Goal: Information Seeking & Learning: Learn about a topic

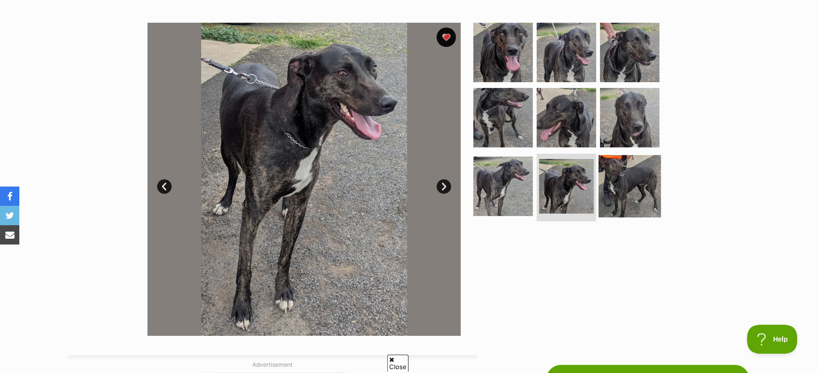
click at [632, 190] on img at bounding box center [629, 186] width 62 height 62
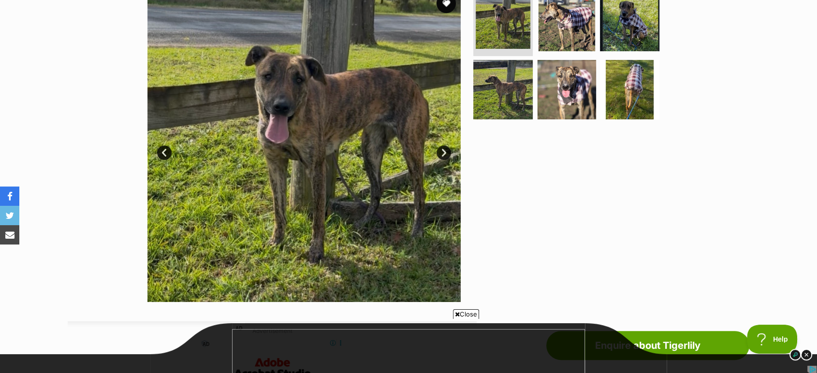
scroll to position [215, 0]
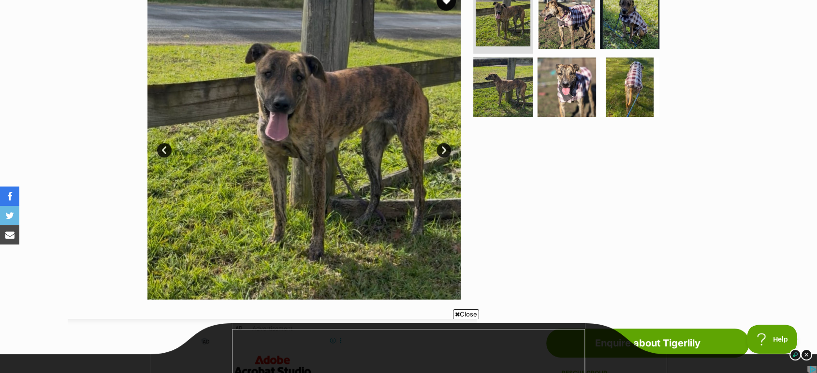
click at [439, 157] on img at bounding box center [303, 142] width 313 height 313
click at [441, 153] on link "Next" at bounding box center [443, 150] width 14 height 14
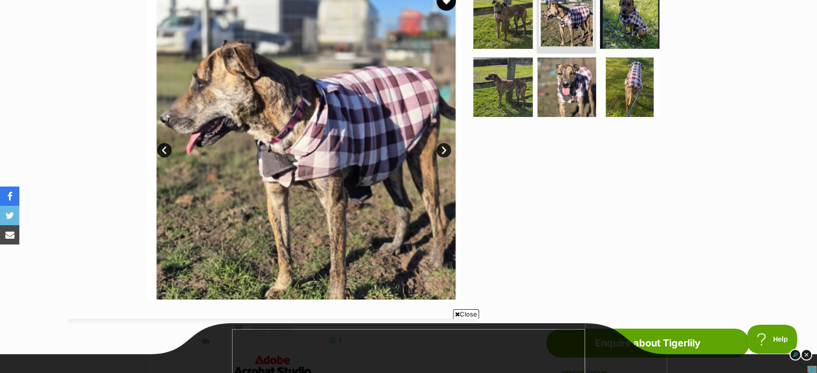
click at [441, 153] on link "Next" at bounding box center [443, 150] width 14 height 14
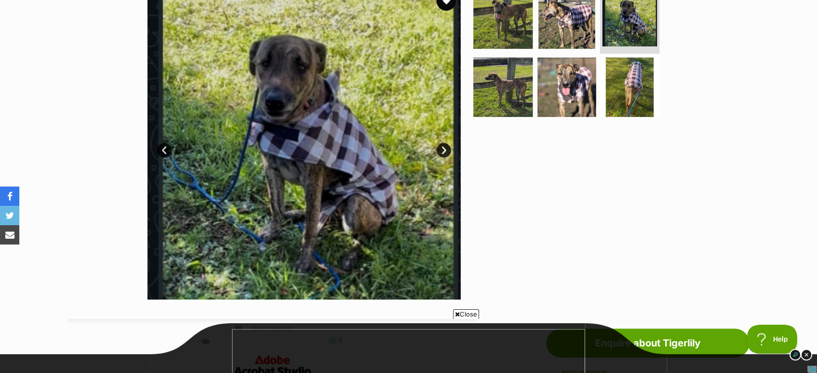
click at [441, 153] on link "Next" at bounding box center [443, 150] width 14 height 14
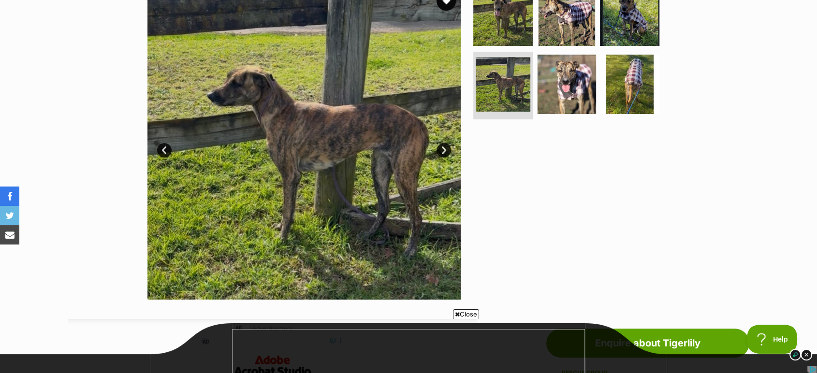
click at [441, 153] on link "Next" at bounding box center [443, 150] width 14 height 14
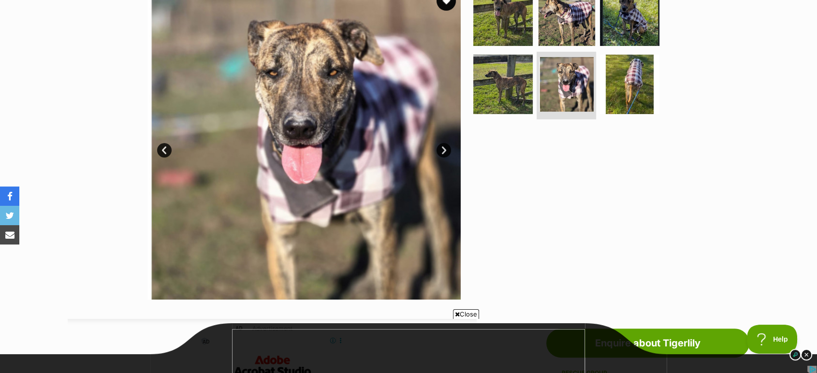
click at [441, 153] on link "Next" at bounding box center [443, 150] width 14 height 14
